Goal: Task Accomplishment & Management: Use online tool/utility

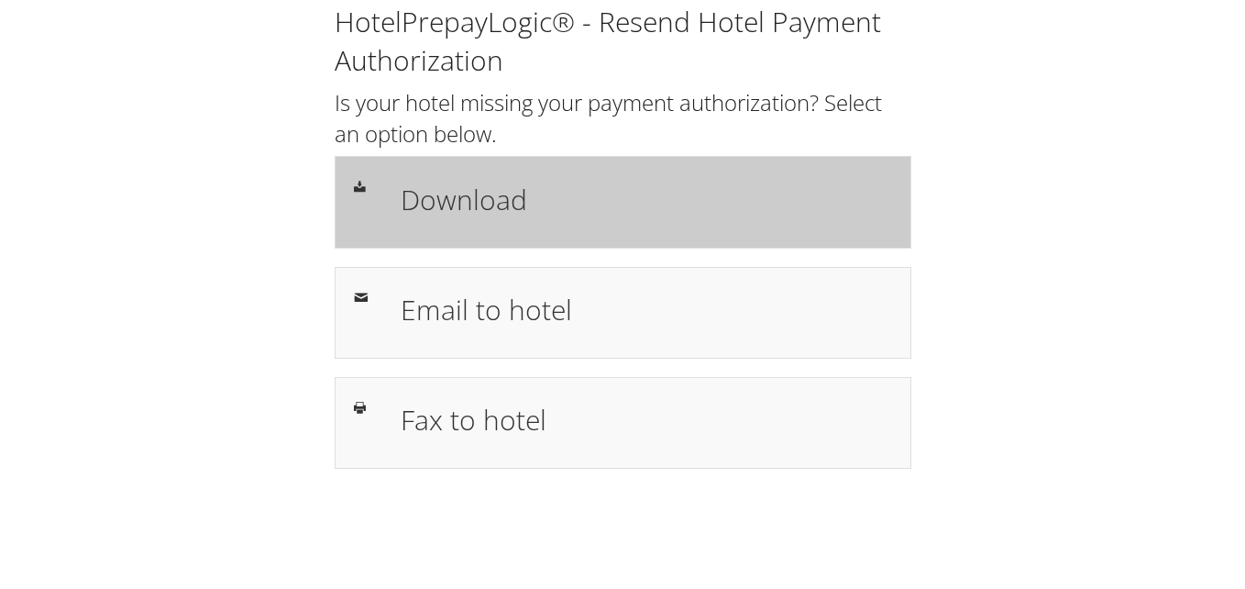
click at [442, 169] on div "Download" at bounding box center [623, 202] width 577 height 92
click at [471, 185] on h1 "Download" at bounding box center [647, 199] width 492 height 41
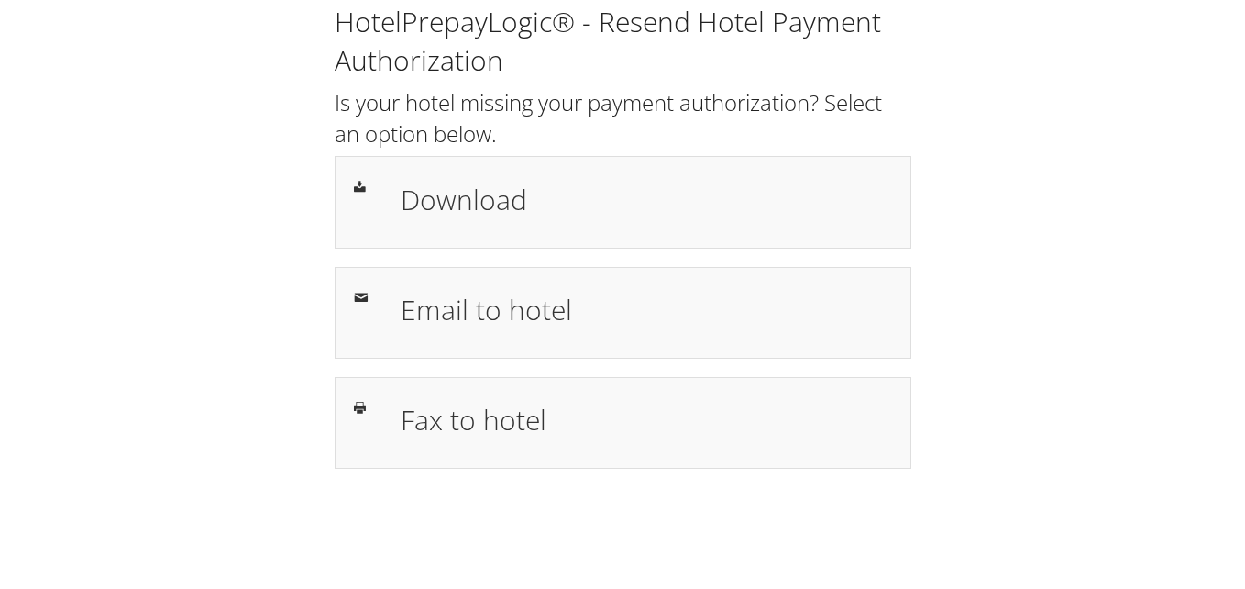
click at [961, 215] on div "HotelPrepayLogic® - Resend Hotel Payment Authorization Is your hotel missing yo…" at bounding box center [622, 243] width 1209 height 487
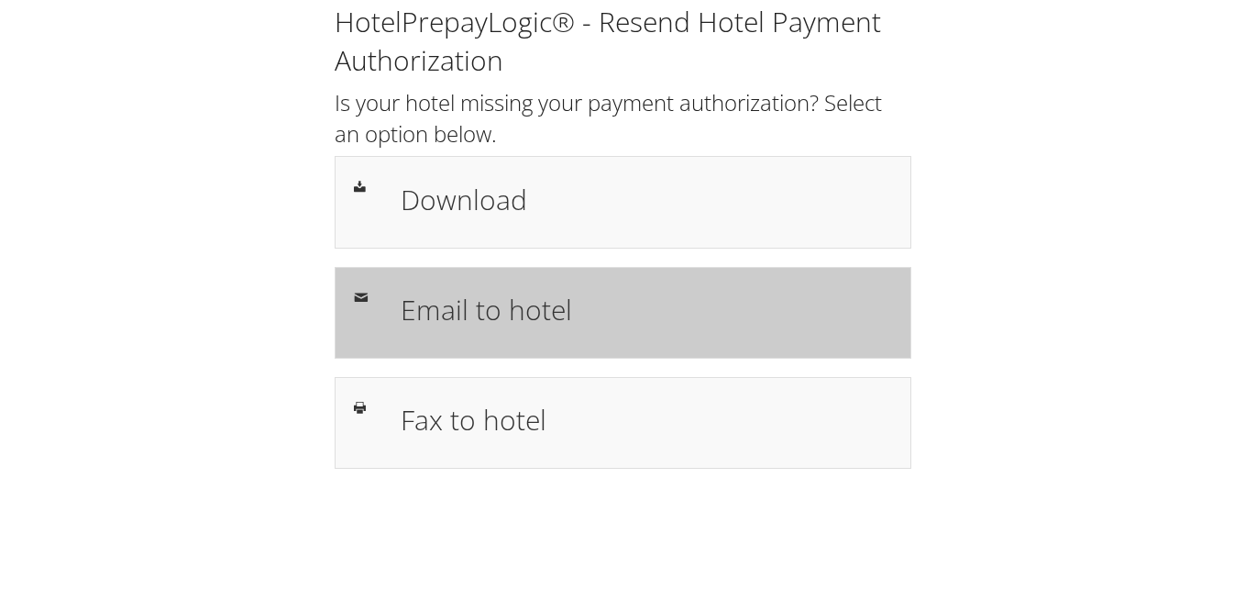
click at [462, 287] on div "Email to hotel" at bounding box center [646, 312] width 519 height 53
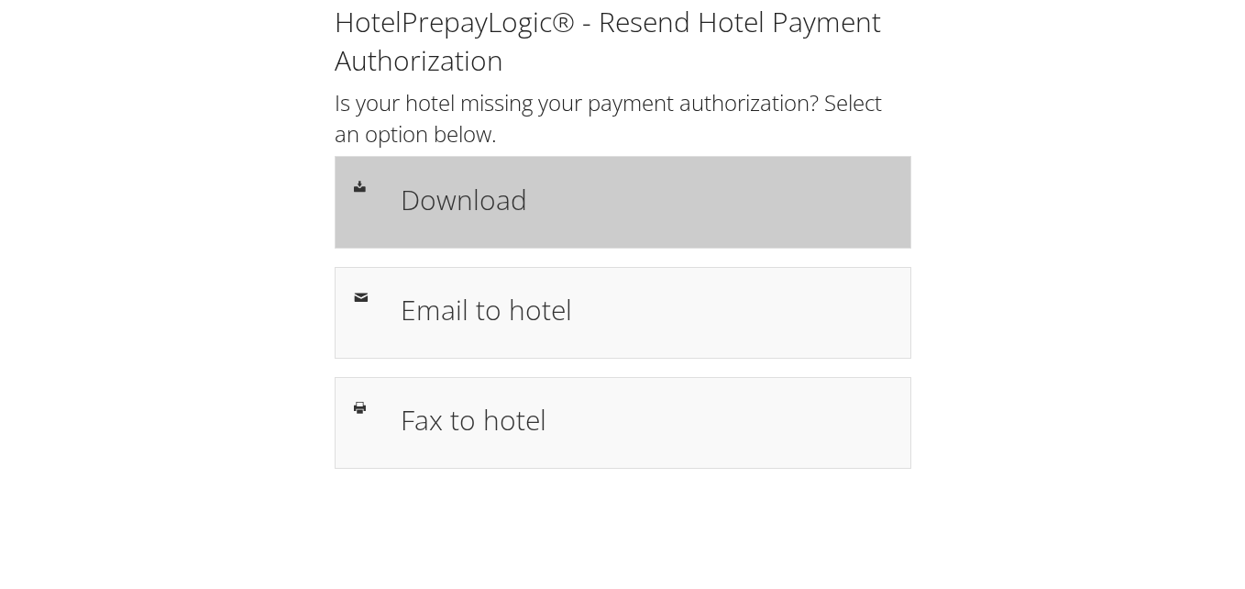
click at [499, 196] on h1 "Download" at bounding box center [647, 199] width 492 height 41
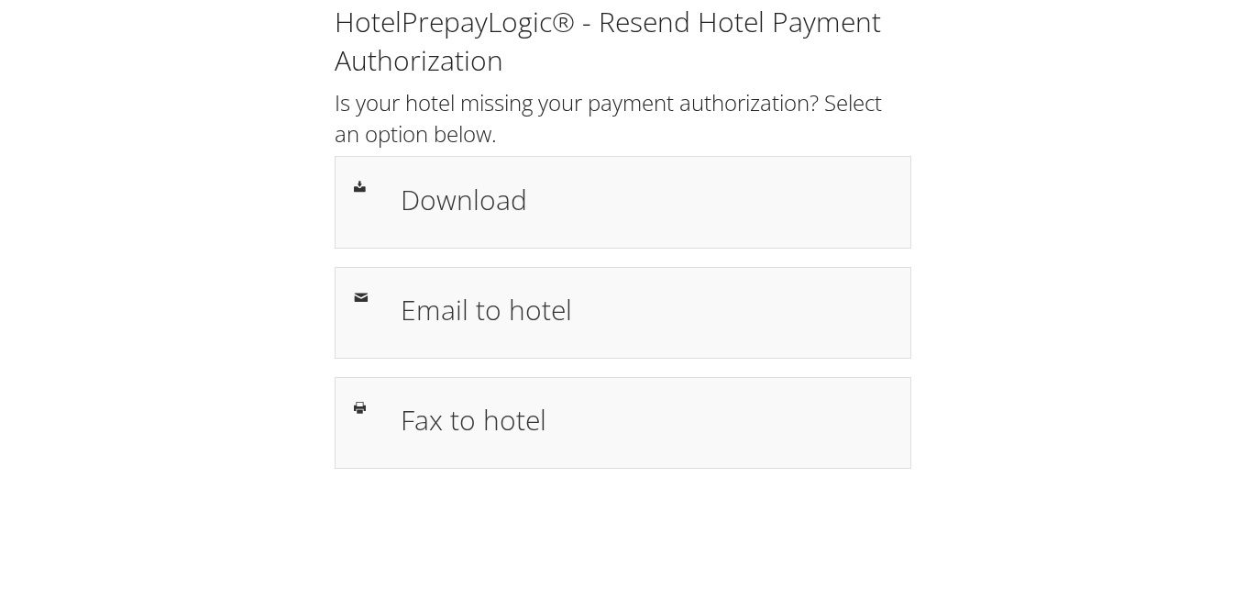
click at [1145, 221] on div "HotelPrepayLogic® - Resend Hotel Payment Authorization Is your hotel missing yo…" at bounding box center [622, 243] width 1209 height 487
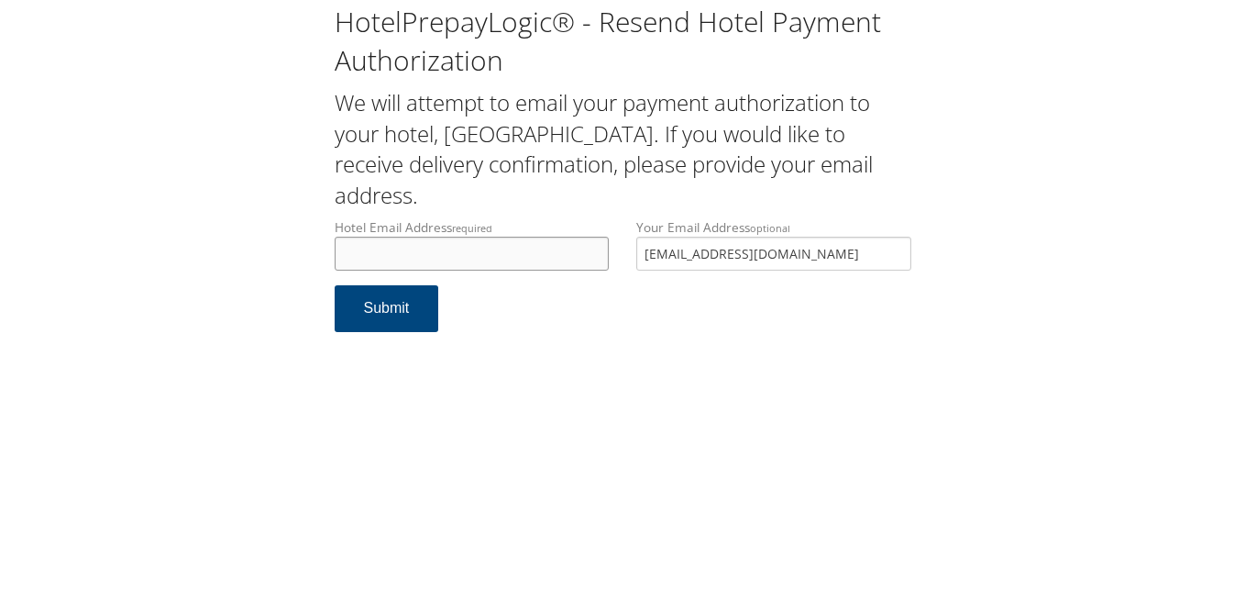
click at [498, 255] on input "Hotel Email Address required" at bounding box center [472, 254] width 275 height 34
click at [536, 262] on input "karen.ramsey@marriott.com" at bounding box center [472, 254] width 275 height 34
click at [526, 256] on input "karen.ramsey@marriott.com" at bounding box center [472, 254] width 275 height 34
type input "karen.ramsey@marriott.com"
click at [409, 311] on button "Submit" at bounding box center [387, 308] width 105 height 47
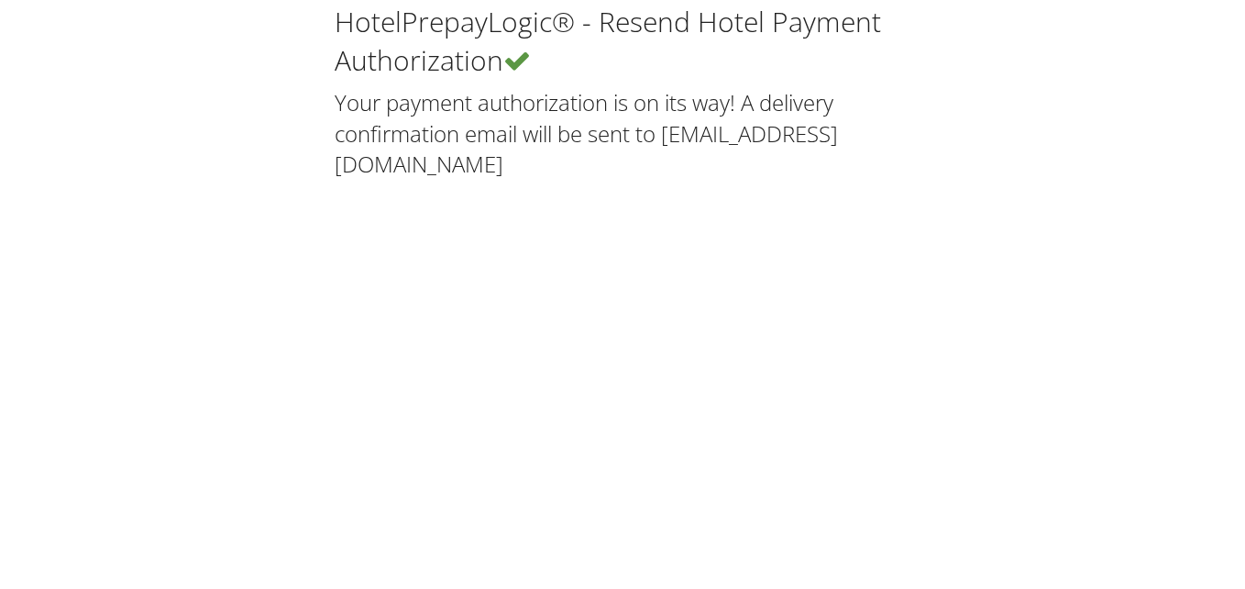
click at [516, 210] on div "HotelPrepayLogic® - Resend Hotel Payment Authorization Your payment authorizati…" at bounding box center [622, 294] width 1245 height 589
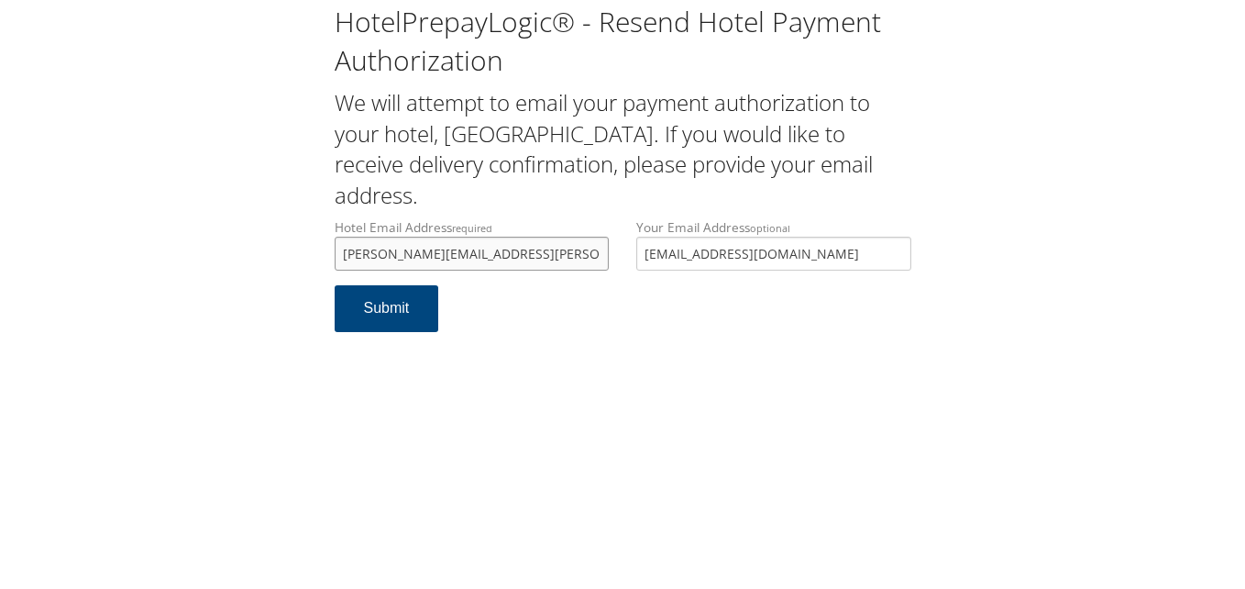
drag, startPoint x: 521, startPoint y: 252, endPoint x: 284, endPoint y: 216, distance: 239.4
click at [290, 219] on div "HotelPrepayLogic® - Resend Hotel Payment Authorization We will attempt to email…" at bounding box center [622, 175] width 1209 height 350
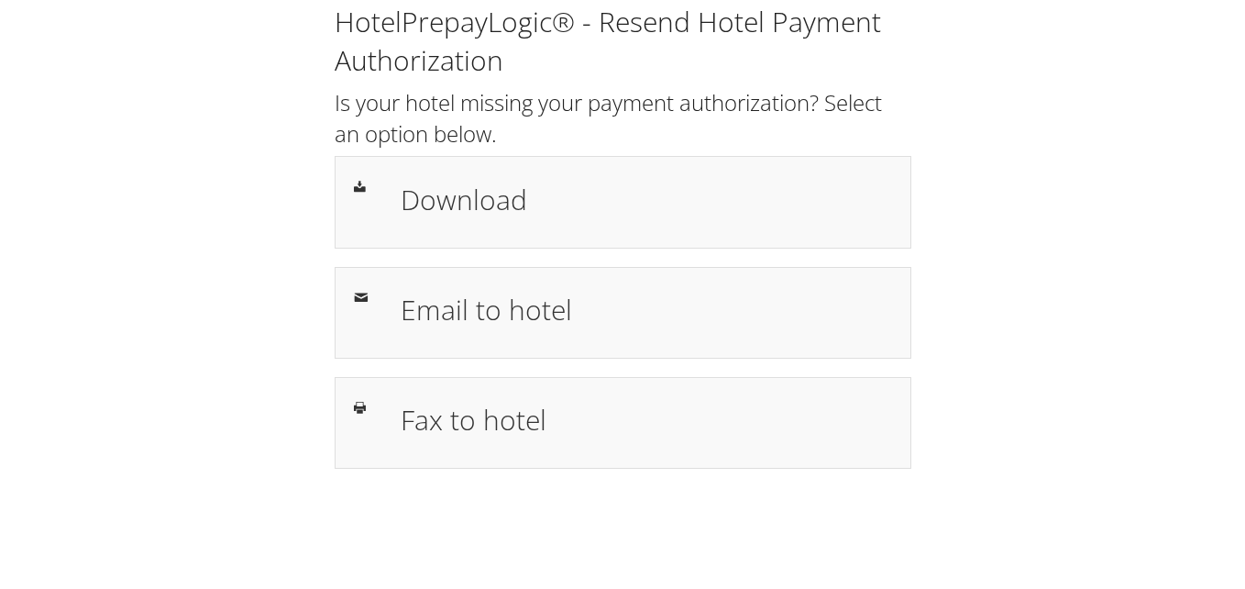
click at [974, 127] on div "HotelPrepayLogic® - Resend Hotel Payment Authorization Is your hotel missing yo…" at bounding box center [622, 243] width 1209 height 487
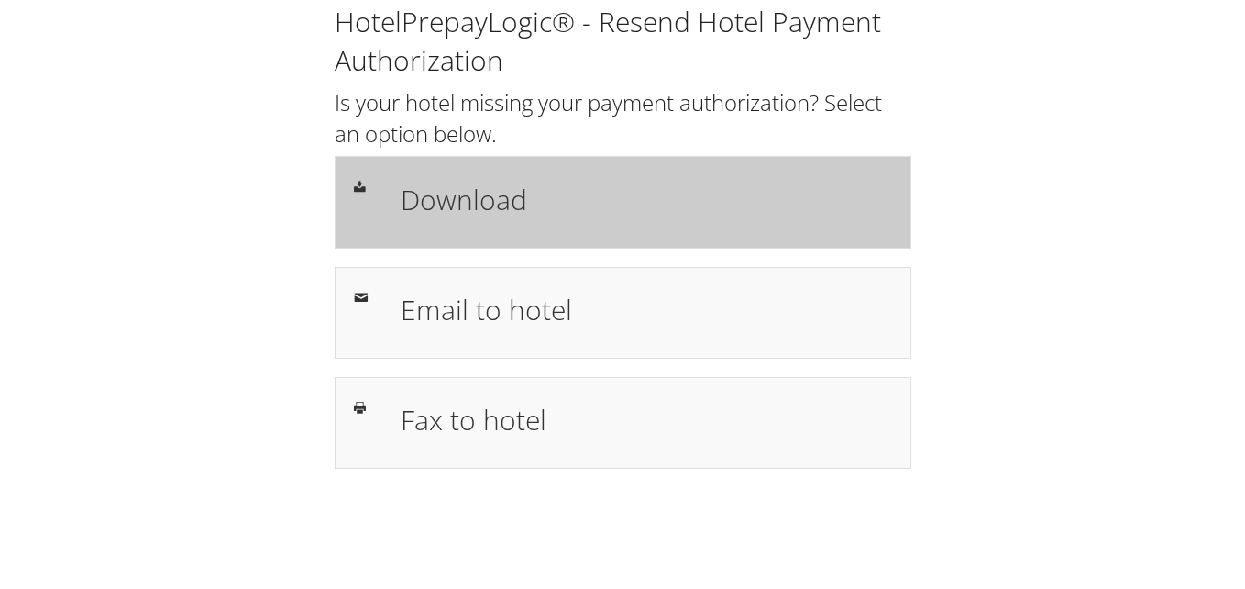
click at [724, 181] on h1 "Download" at bounding box center [647, 199] width 492 height 41
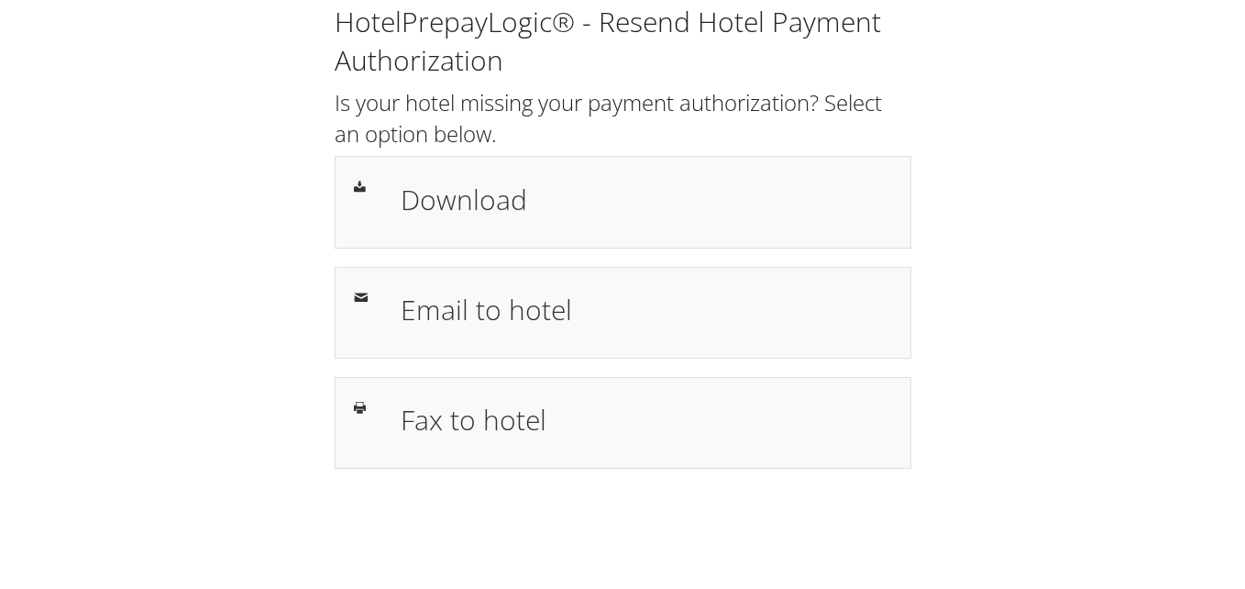
click at [447, 174] on div "Download" at bounding box center [623, 202] width 577 height 92
click at [459, 192] on h1 "Download" at bounding box center [647, 199] width 492 height 41
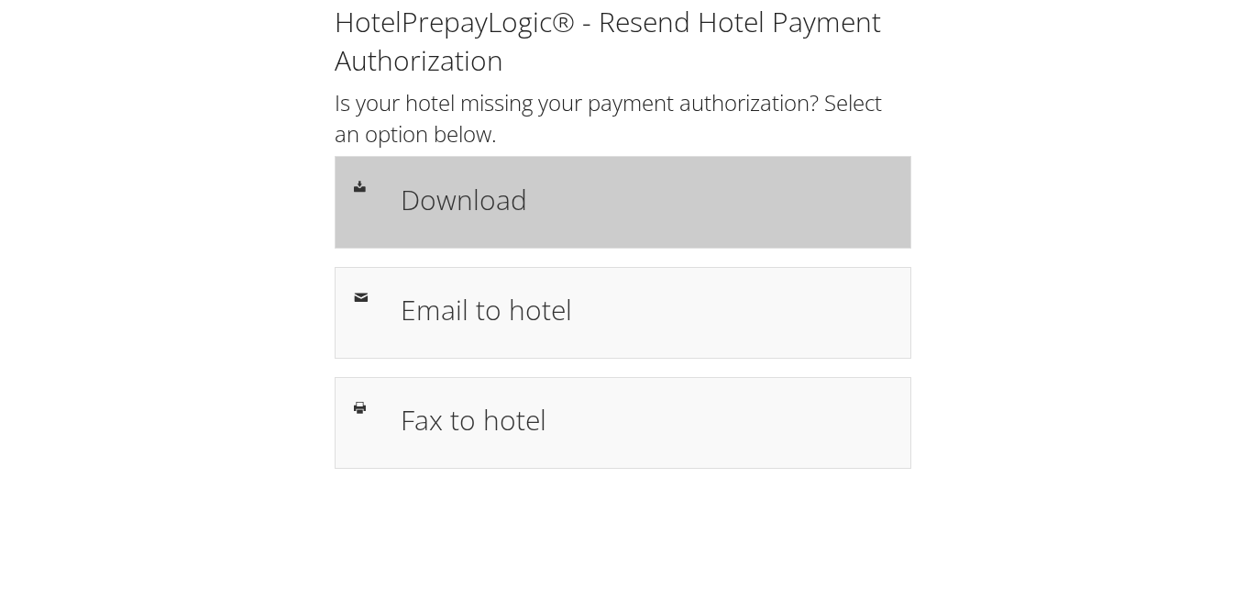
click at [556, 176] on div "Download" at bounding box center [646, 201] width 519 height 53
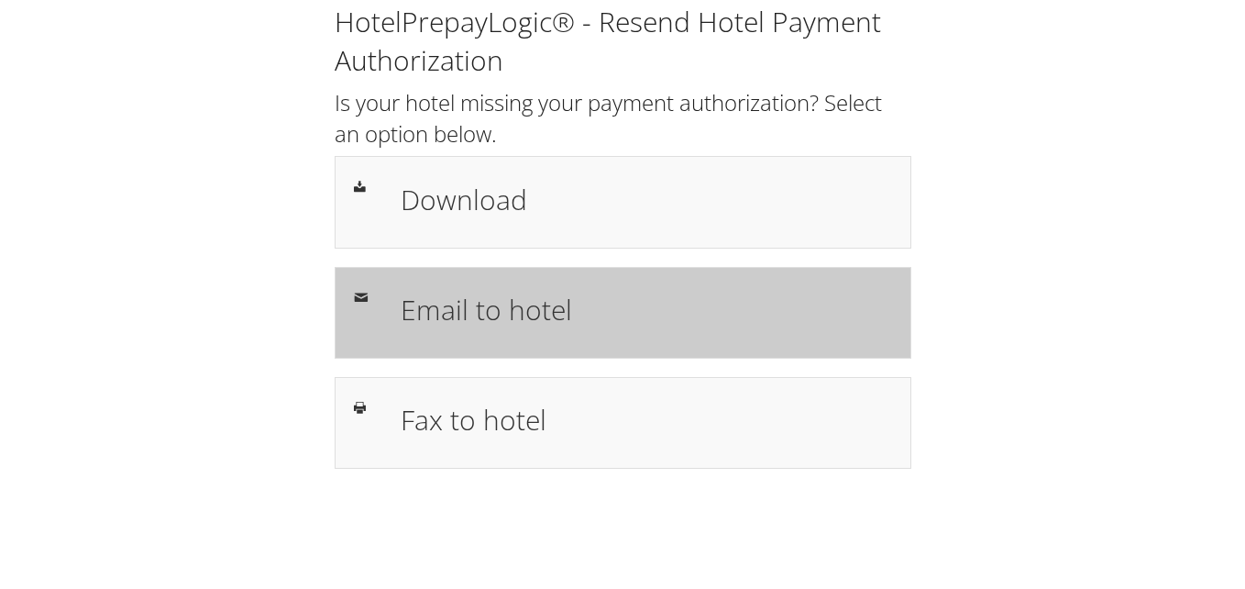
click at [573, 334] on div "Email to hotel" at bounding box center [646, 312] width 519 height 53
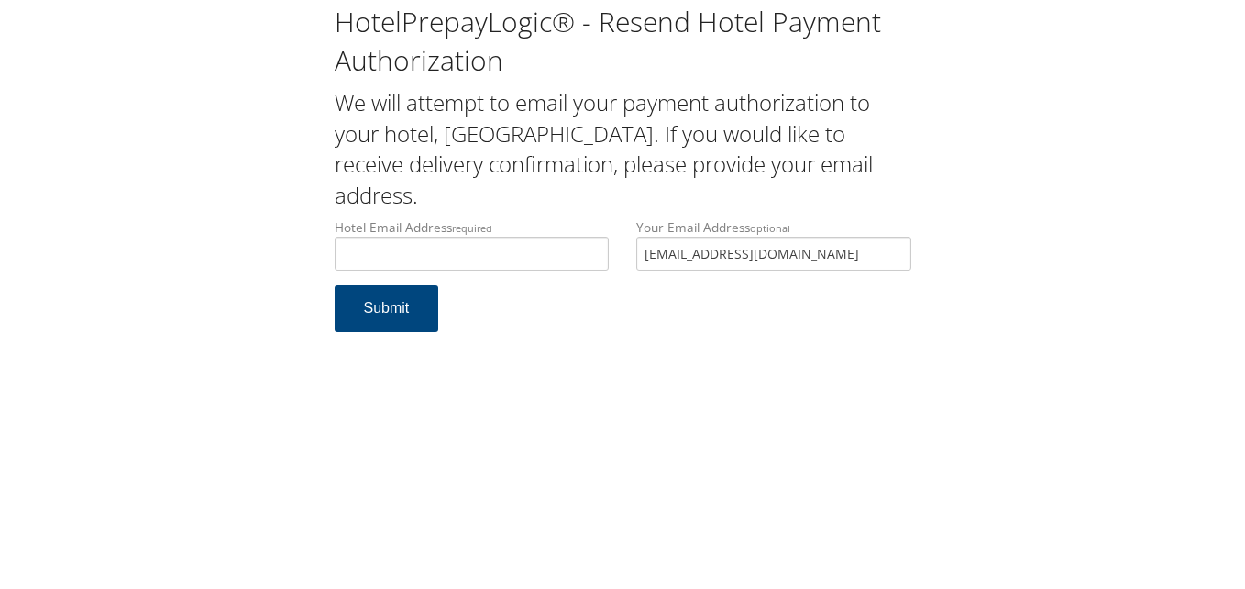
click at [1088, 141] on div "HotelPrepayLogic® - Resend Hotel Payment Authorization We will attempt to email…" at bounding box center [622, 175] width 1209 height 350
click at [553, 241] on input "Hotel Email Address required" at bounding box center [472, 254] width 275 height 34
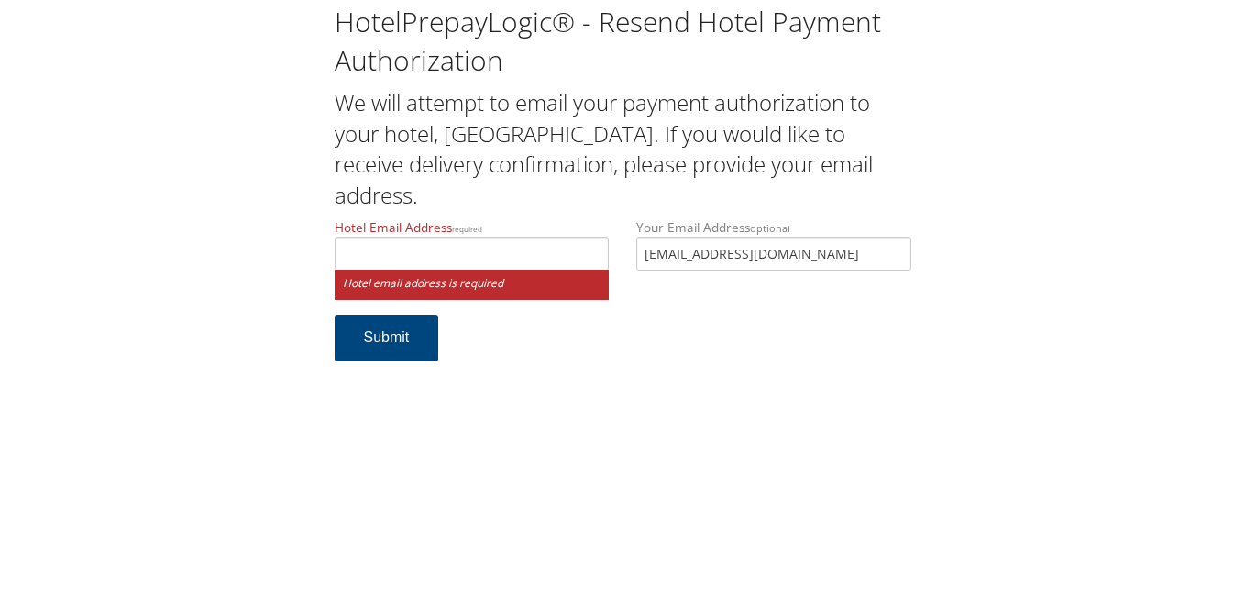
click at [875, 202] on h2 "We will attempt to email your payment authorization to your hotel, Towneplace S…" at bounding box center [623, 148] width 577 height 123
click at [411, 249] on input "Hotel Email Address required" at bounding box center [472, 254] width 275 height 34
click at [464, 249] on input "Hotel Email Address required" at bounding box center [472, 254] width 275 height 34
click at [547, 215] on div "HotelPrepayLogic® - Resend Hotel Payment Authorization We will attempt to email…" at bounding box center [623, 191] width 604 height 377
drag, startPoint x: 531, startPoint y: 255, endPoint x: 561, endPoint y: 231, distance: 38.5
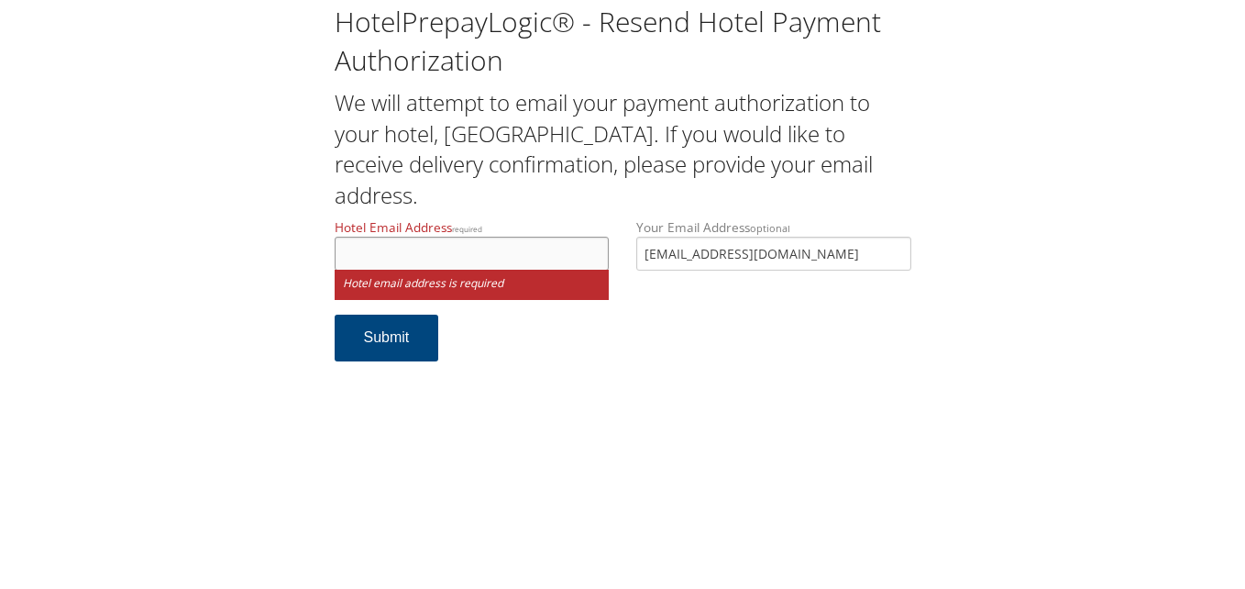
click at [532, 255] on input "Hotel Email Address required" at bounding box center [472, 254] width 275 height 34
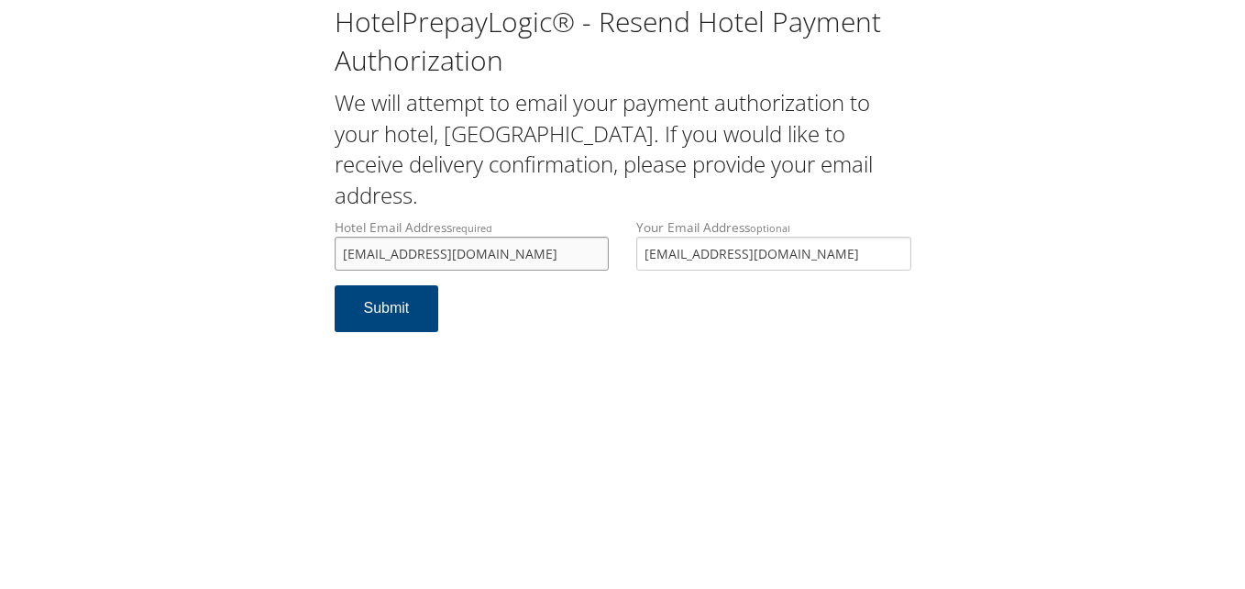
click at [556, 251] on input "desk.mpspp@gmail.com" at bounding box center [472, 254] width 275 height 34
type input "desk.mpspp@gmail.com"
click at [402, 314] on button "Submit" at bounding box center [387, 308] width 105 height 47
click at [519, 260] on input "[EMAIL_ADDRESS][DOMAIN_NAME]" at bounding box center [472, 254] width 275 height 34
click at [557, 266] on input "[EMAIL_ADDRESS][DOMAIN_NAME]" at bounding box center [472, 254] width 275 height 34
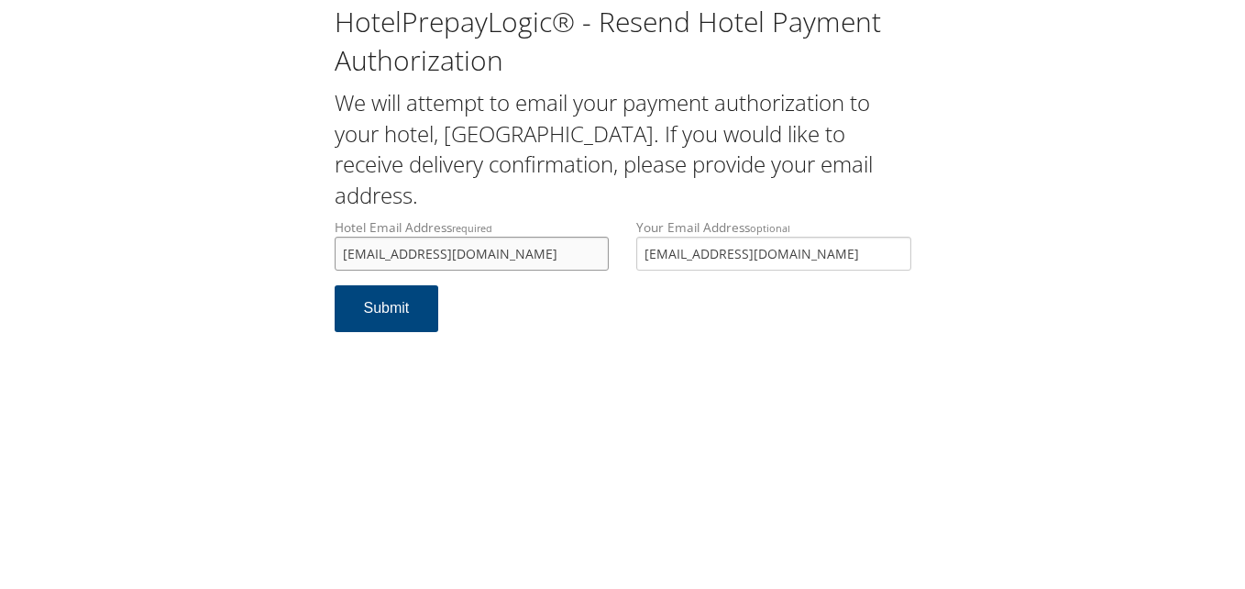
drag, startPoint x: 389, startPoint y: 254, endPoint x: 470, endPoint y: 238, distance: 82.4
click at [390, 254] on input "[EMAIL_ADDRESS][DOMAIN_NAME]" at bounding box center [472, 254] width 275 height 34
click at [525, 252] on input "[EMAIL_ADDRESS][DOMAIN_NAME]" at bounding box center [472, 254] width 275 height 34
click at [415, 257] on input "[EMAIL_ADDRESS][DOMAIN_NAME]" at bounding box center [472, 254] width 275 height 34
type input "[EMAIL_ADDRESS][DOMAIN_NAME]"
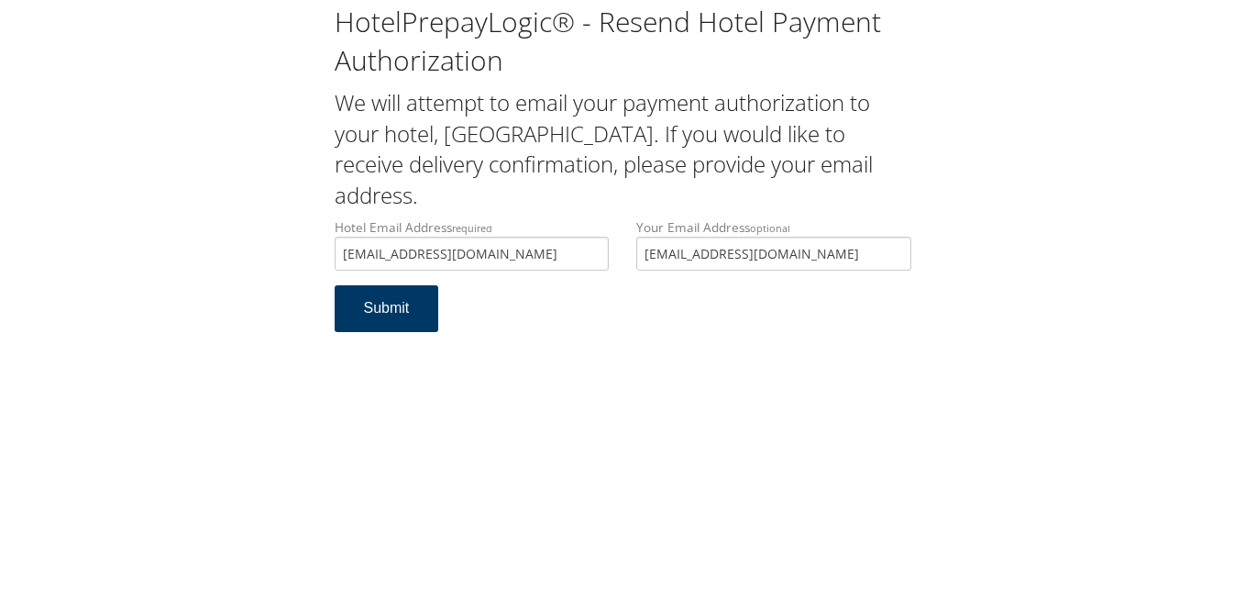
click at [381, 307] on button "Submit" at bounding box center [387, 308] width 105 height 47
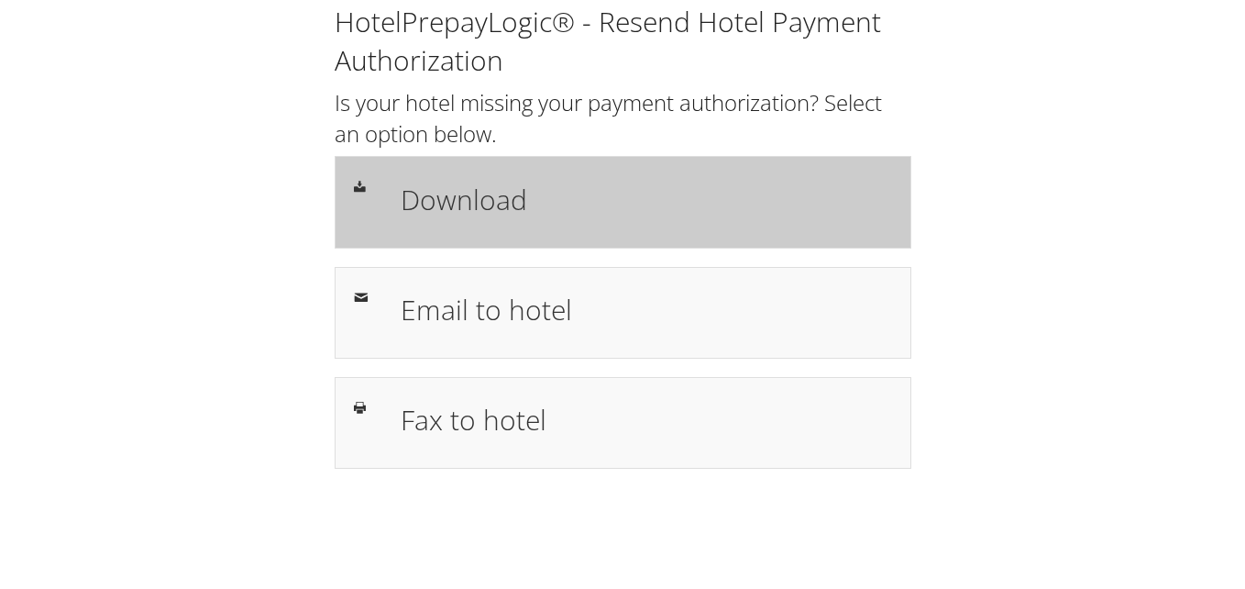
click at [481, 170] on div "Download" at bounding box center [623, 202] width 577 height 92
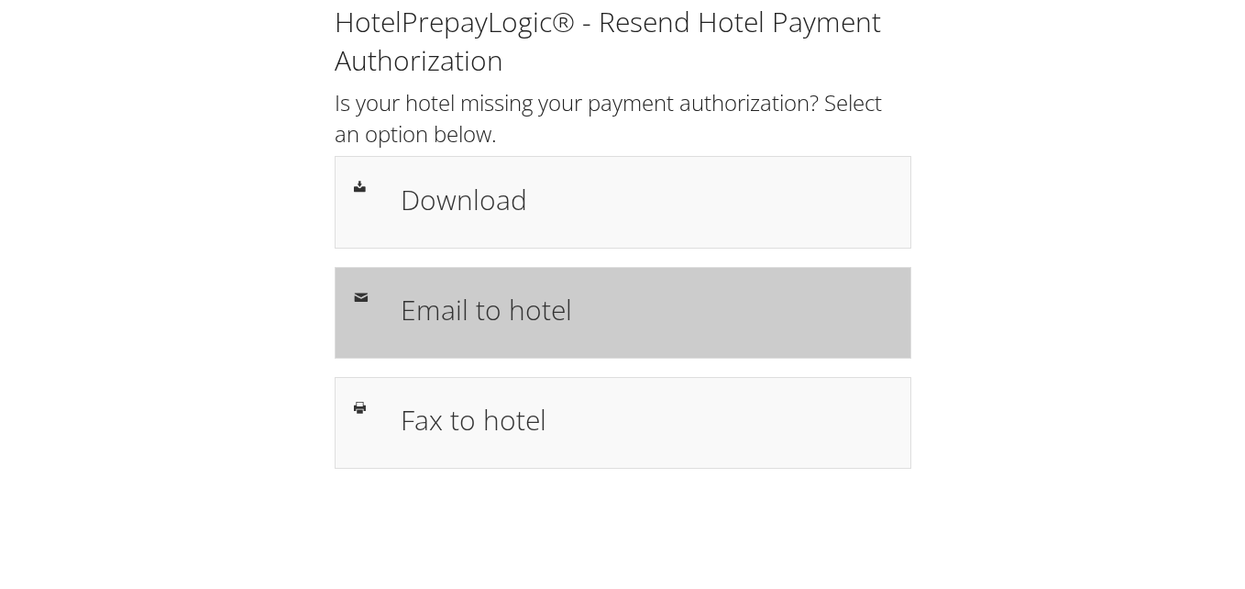
click at [624, 326] on h1 "Email to hotel" at bounding box center [647, 309] width 492 height 41
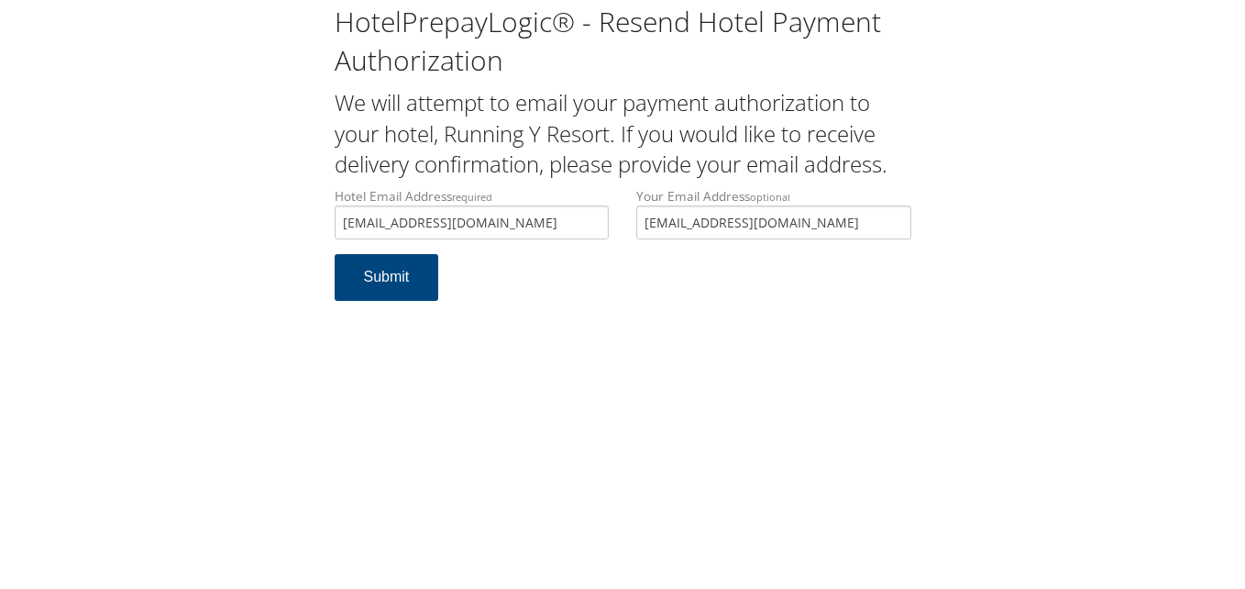
type input "ryfrontdesk@runningy.com"
click at [562, 203] on label "Hotel Email Address required ryfrontdesk@runningy.com" at bounding box center [472, 213] width 275 height 52
click at [562, 205] on input "ryfrontdesk@runningy.com" at bounding box center [472, 222] width 275 height 34
click at [410, 281] on button "Submit" at bounding box center [387, 277] width 105 height 47
drag, startPoint x: 527, startPoint y: 227, endPoint x: 214, endPoint y: 191, distance: 315.7
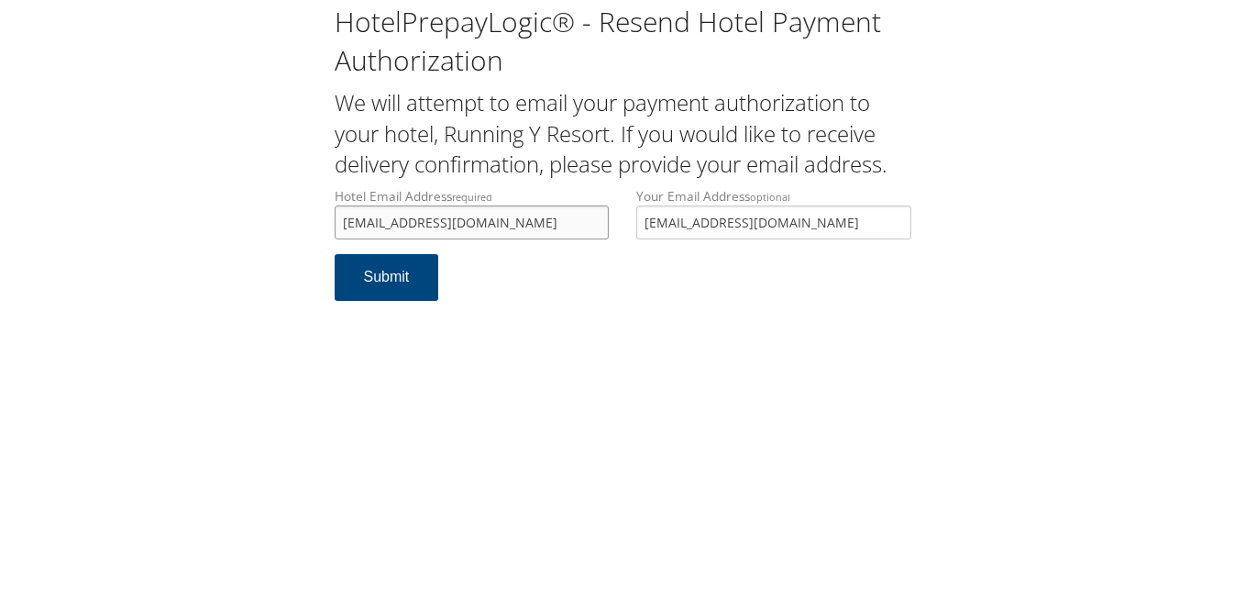
click at [215, 191] on div "HotelPrepayLogic® - Resend Hotel Payment Authorization We will attempt to email…" at bounding box center [622, 159] width 1209 height 319
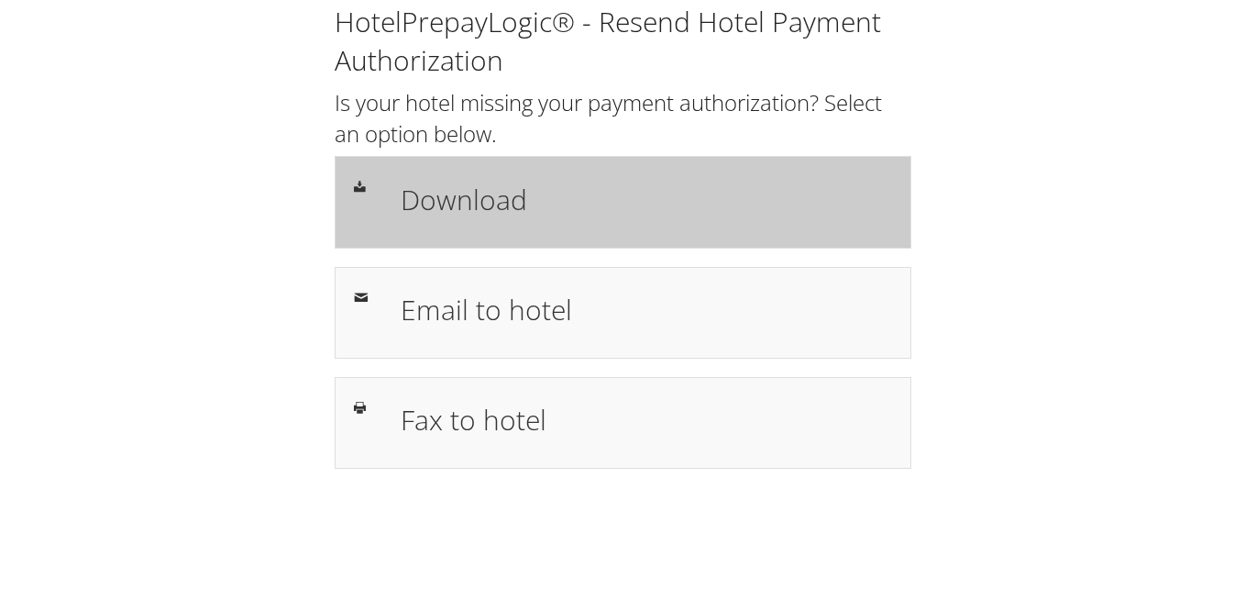
click at [494, 176] on div "Download" at bounding box center [646, 201] width 519 height 53
click at [575, 227] on div "Download" at bounding box center [646, 201] width 519 height 53
click at [553, 241] on div "Download" at bounding box center [623, 202] width 577 height 92
click at [566, 237] on div "Download" at bounding box center [623, 202] width 577 height 92
click at [572, 195] on h1 "Download" at bounding box center [647, 199] width 492 height 41
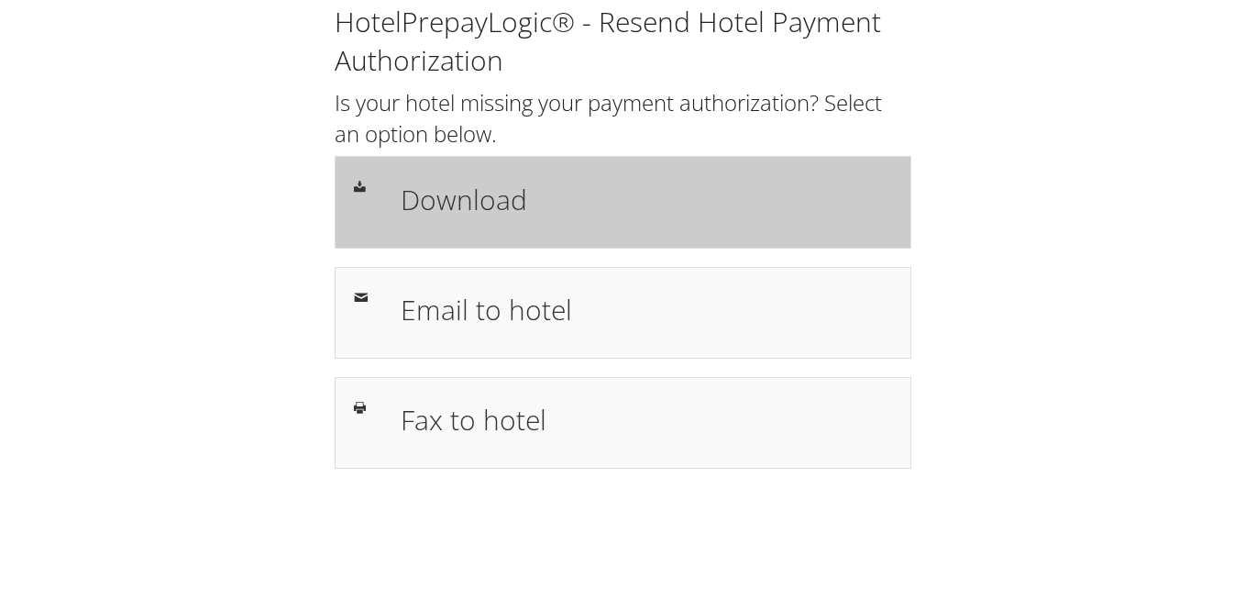
click at [711, 217] on h1 "Download" at bounding box center [647, 199] width 492 height 41
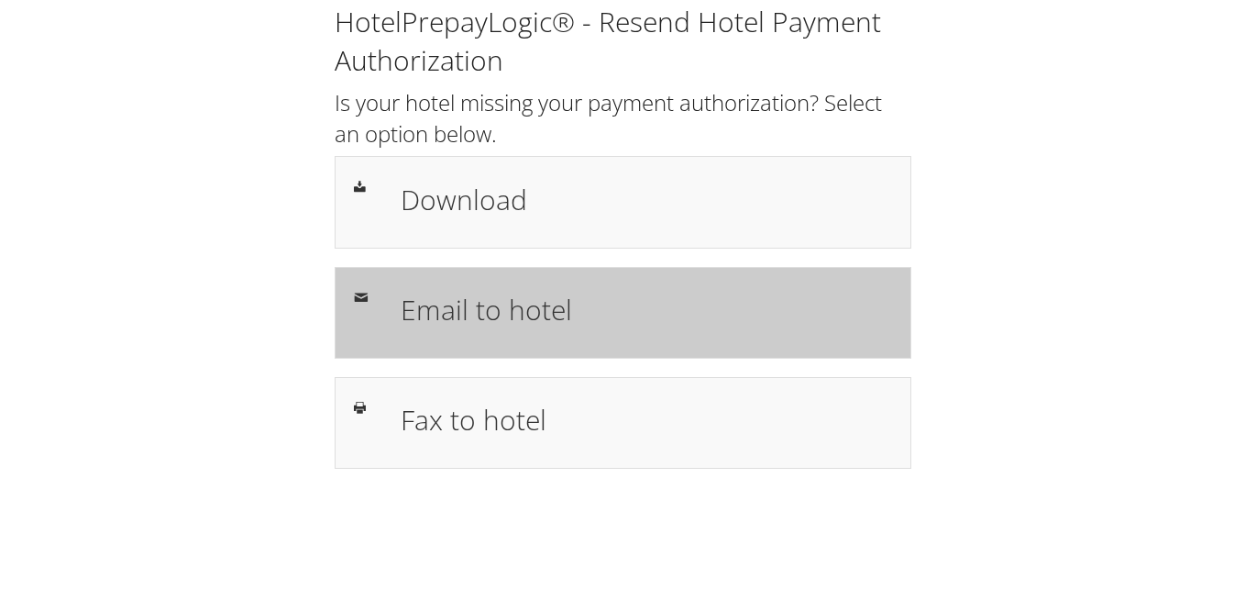
click at [564, 293] on h1 "Email to hotel" at bounding box center [647, 309] width 492 height 41
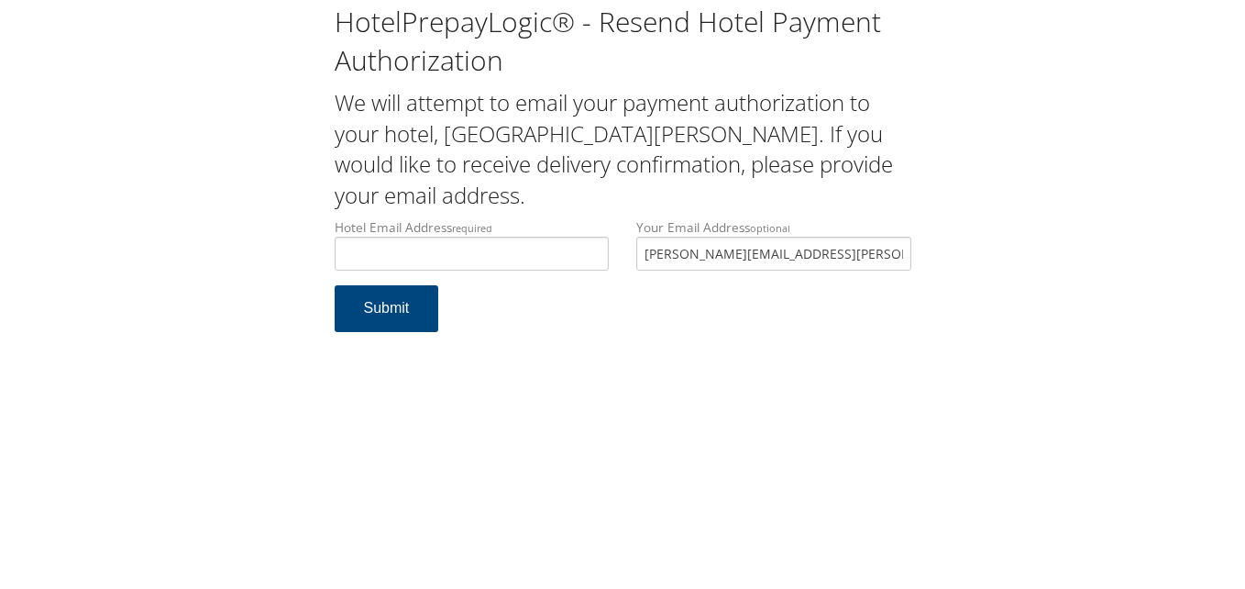
click at [530, 251] on input "Hotel Email Address required" at bounding box center [472, 254] width 275 height 34
click at [597, 205] on h2 "We will attempt to email your payment authorization to your hotel, [GEOGRAPHIC_…" at bounding box center [623, 148] width 577 height 123
click at [562, 263] on input "Hotel Email Address required" at bounding box center [472, 254] width 275 height 34
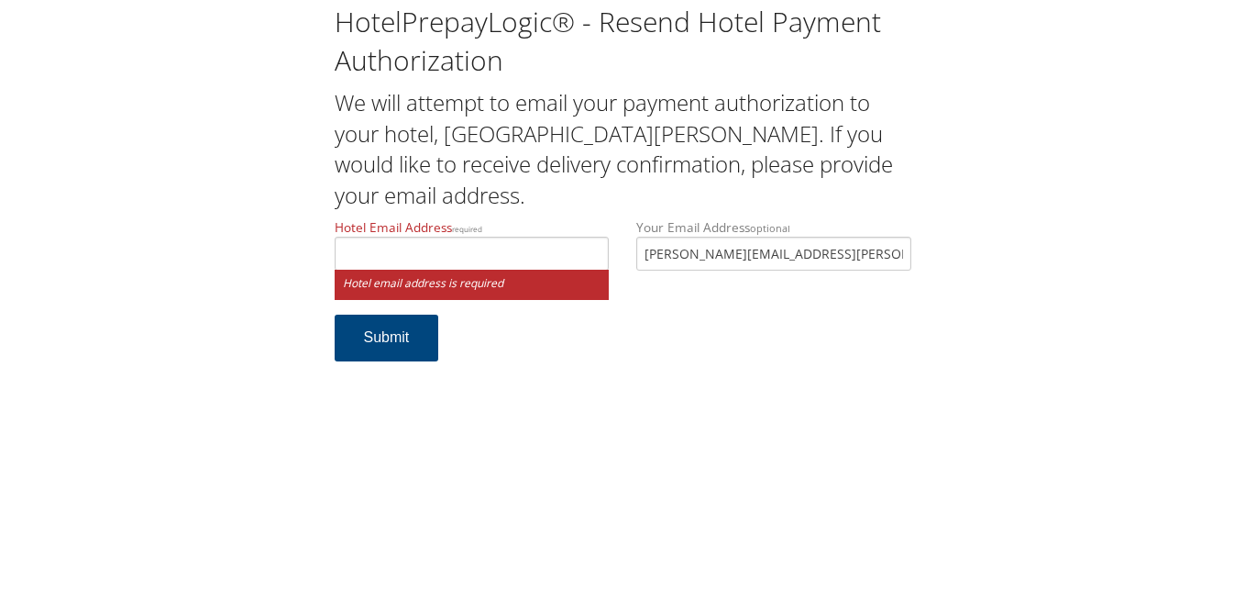
click at [561, 307] on div "Hotel Email Address required Hotel email address is required" at bounding box center [472, 266] width 303 height 96
click at [566, 262] on input "Hotel Email Address required" at bounding box center [472, 254] width 275 height 34
click at [561, 325] on form "Hotel Email Address required Hotel email address is required Your Email Address…" at bounding box center [623, 298] width 577 height 161
click at [522, 256] on input "Hotel Email Address required" at bounding box center [472, 254] width 275 height 34
click at [556, 211] on div "HotelPrepayLogic® - Resend Hotel Payment Authorization We will attempt to email…" at bounding box center [623, 191] width 604 height 377
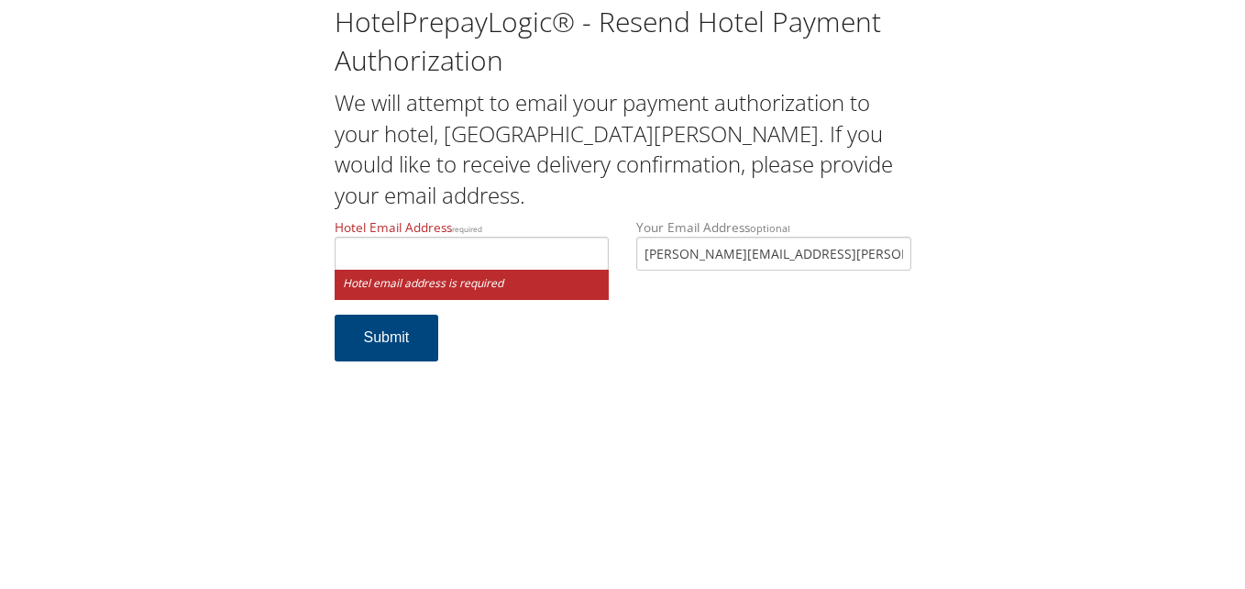
click at [651, 286] on div "Hotel Email Address required Hotel email address is required Your Email Address…" at bounding box center [623, 266] width 604 height 96
click at [528, 253] on input "Hotel Email Address required" at bounding box center [472, 254] width 275 height 34
click at [569, 227] on label "Hotel Email Address required" at bounding box center [472, 244] width 275 height 52
click at [569, 237] on input "Hotel Email Address required" at bounding box center [472, 254] width 275 height 34
click at [519, 228] on label "Hotel Email Address required" at bounding box center [472, 244] width 275 height 52
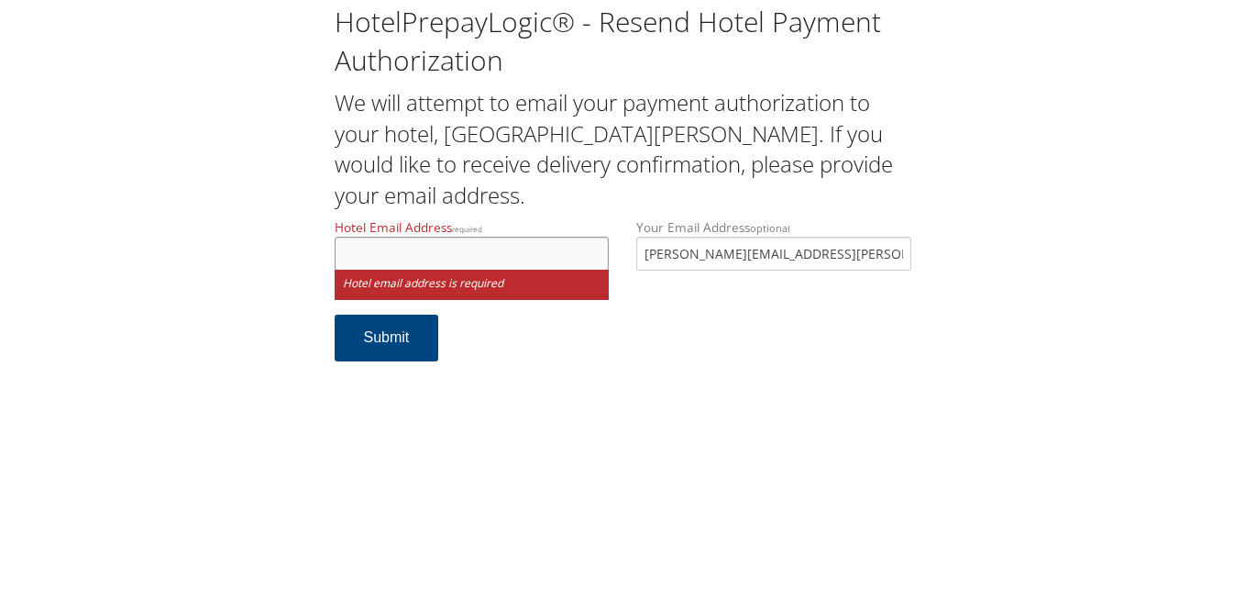
click at [519, 237] on input "Hotel Email Address required" at bounding box center [472, 254] width 275 height 34
click at [636, 199] on h2 "We will attempt to email your payment authorization to your hotel, [GEOGRAPHIC_…" at bounding box center [623, 148] width 577 height 123
click at [575, 259] on input "Hotel Email Address required" at bounding box center [472, 254] width 275 height 34
click at [578, 250] on input "Hotel Email Address required" at bounding box center [472, 254] width 275 height 34
click at [677, 320] on form "Hotel Email Address required Hotel email address is required Your Email Address…" at bounding box center [623, 298] width 577 height 161
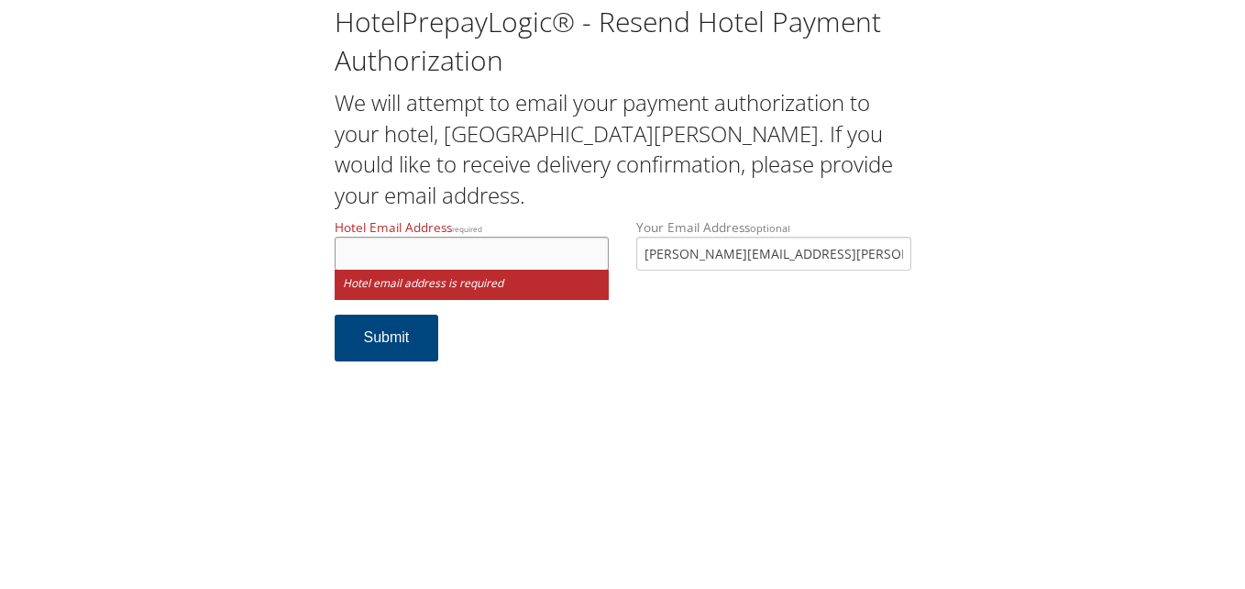
click at [568, 251] on input "Hotel Email Address required" at bounding box center [472, 254] width 275 height 34
click at [591, 220] on label "Hotel Email Address required" at bounding box center [472, 244] width 275 height 52
click at [591, 237] on input "Hotel Email Address required" at bounding box center [472, 254] width 275 height 34
click at [618, 274] on div "Hotel Email Address required Hotel email address is required" at bounding box center [472, 266] width 303 height 96
click at [584, 258] on input "Hotel Email Address required" at bounding box center [472, 254] width 275 height 34
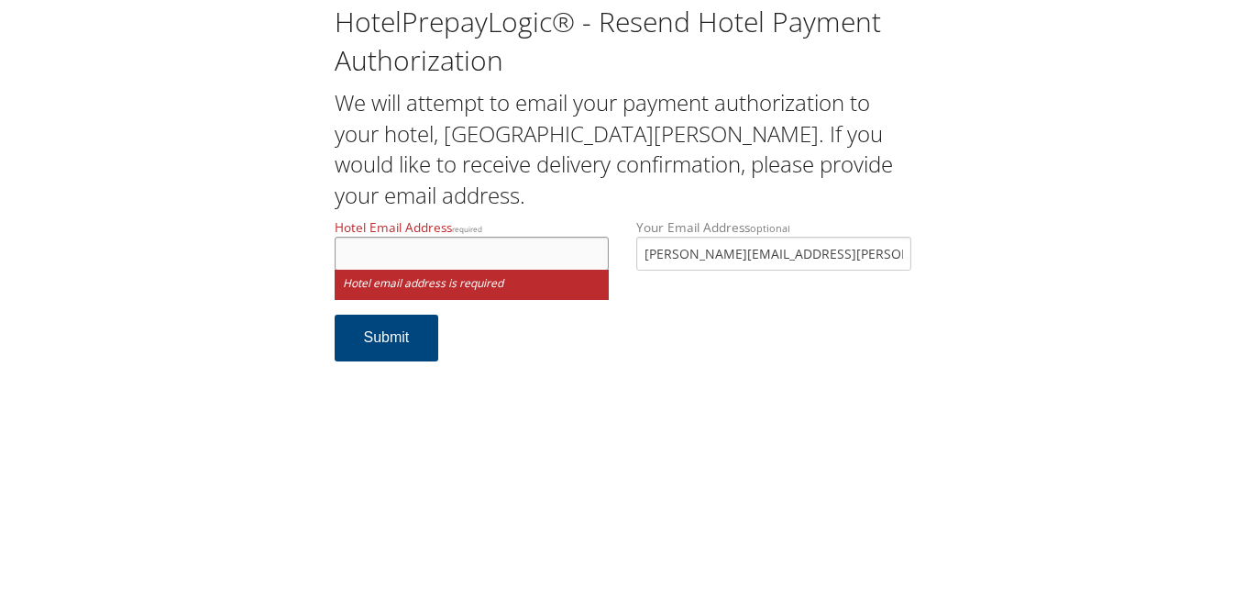
click at [579, 260] on input "Hotel Email Address required" at bounding box center [472, 254] width 275 height 34
